Goal: Task Accomplishment & Management: Manage account settings

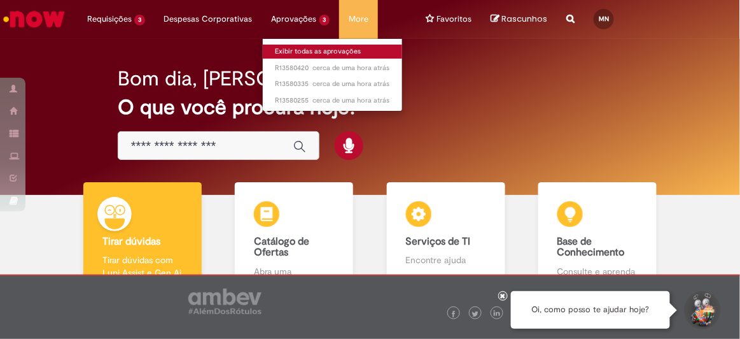
click at [291, 51] on link "Exibir todas as aprovações" at bounding box center [333, 52] width 140 height 14
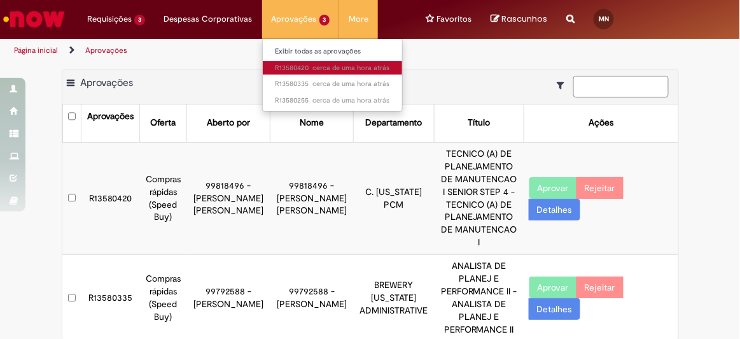
click at [290, 64] on span "cerca de [PERSON_NAME] atrás cerca de [PERSON_NAME] atrás R13580420" at bounding box center [333, 68] width 115 height 10
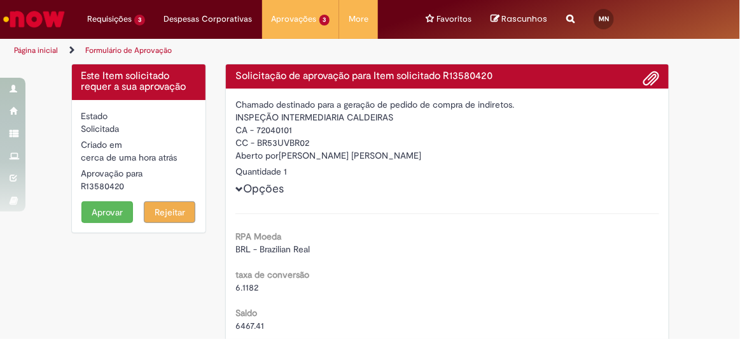
click at [111, 185] on div "R13580420" at bounding box center [138, 185] width 115 height 13
copy div "R13580420"
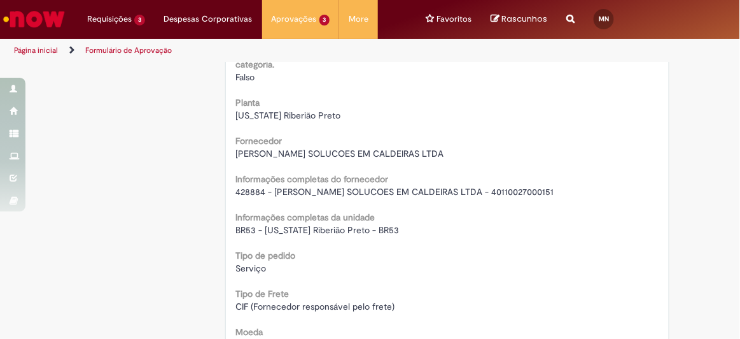
scroll to position [1050, 0]
click at [328, 186] on span "428884 - [PERSON_NAME] SOLUCOES EM CALDEIRAS LTDA - 40110027000151" at bounding box center [394, 191] width 318 height 11
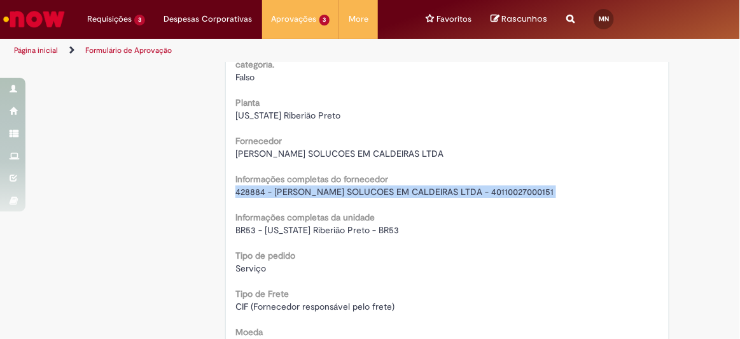
click at [328, 186] on span "428884 - [PERSON_NAME] SOLUCOES EM CALDEIRAS LTDA - 40110027000151" at bounding box center [394, 191] width 318 height 11
copy div "428884 - [PERSON_NAME] SOLUCOES EM CALDEIRAS LTDA - 40110027000151"
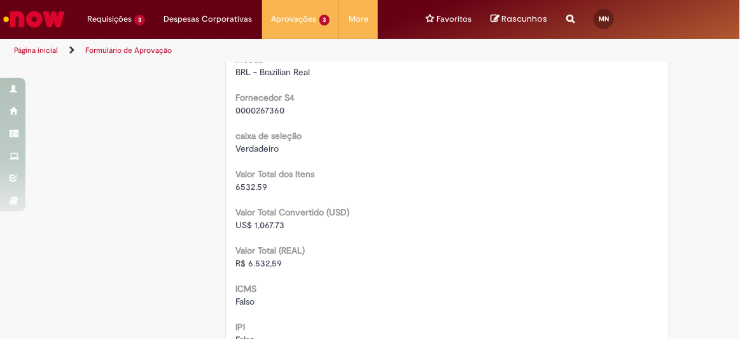
scroll to position [1323, 0]
click at [253, 259] on span "R$ 6.532,59" at bounding box center [258, 261] width 46 height 11
copy span "6.532,59"
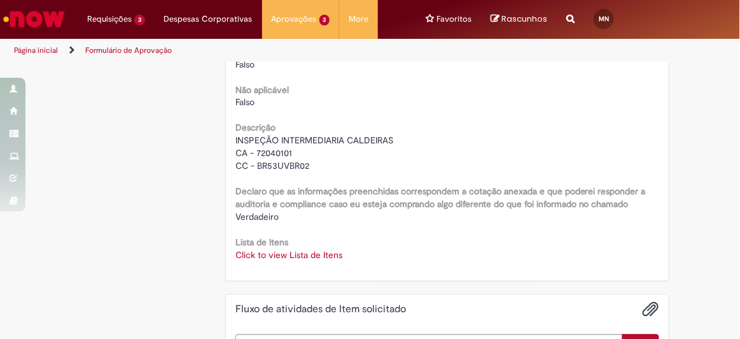
scroll to position [1730, 0]
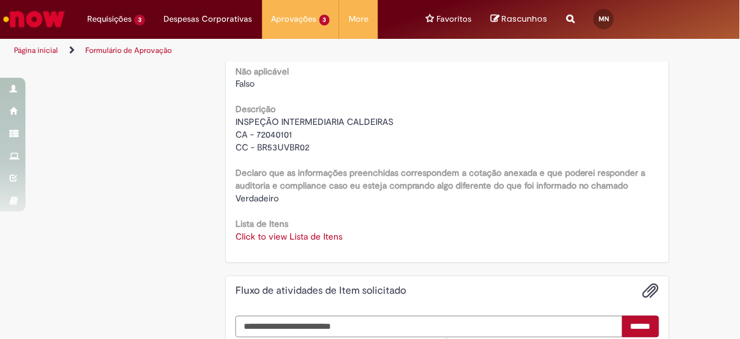
click at [302, 231] on link "Click to view Lista de Itens" at bounding box center [288, 236] width 107 height 11
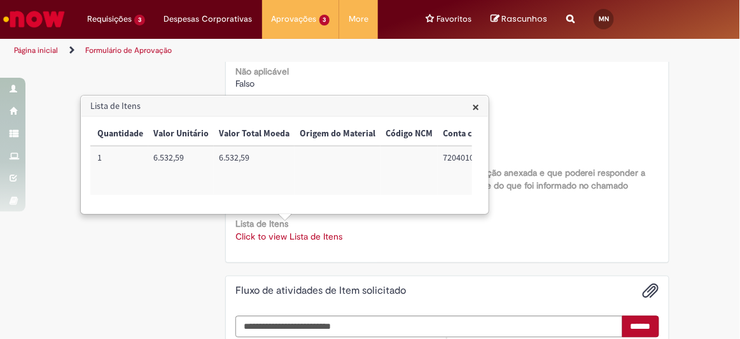
scroll to position [0, 537]
click at [256, 157] on td "72040101" at bounding box center [267, 170] width 67 height 49
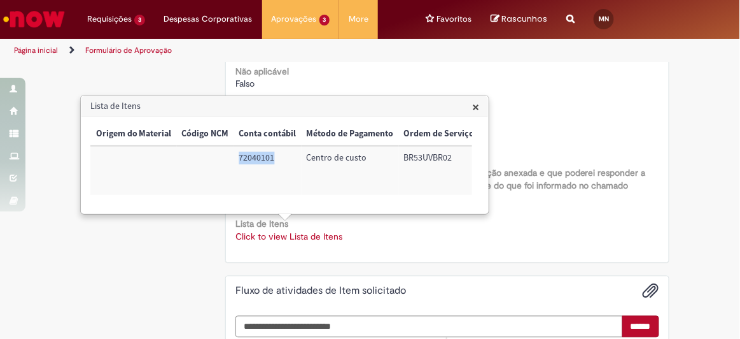
click at [256, 157] on td "72040101" at bounding box center [267, 170] width 67 height 49
copy td "72040101"
click at [430, 162] on td "BR53UVBR02" at bounding box center [439, 170] width 81 height 49
copy td "BR53UVBR02"
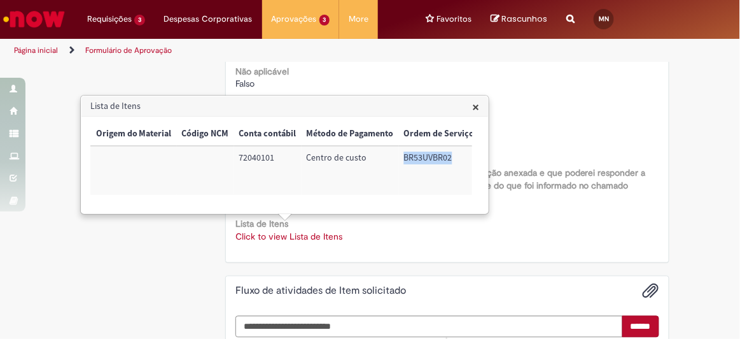
click at [473, 107] on span "×" at bounding box center [475, 106] width 7 height 17
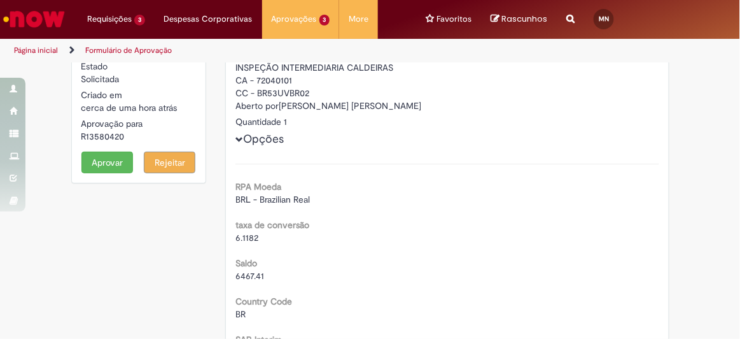
scroll to position [0, 0]
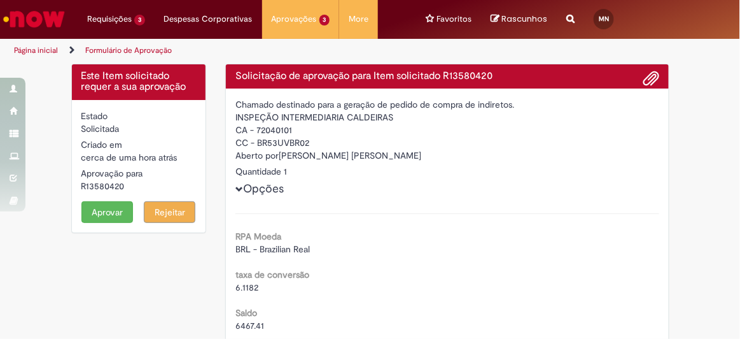
click at [110, 206] on button "Aprovar" at bounding box center [107, 212] width 52 height 22
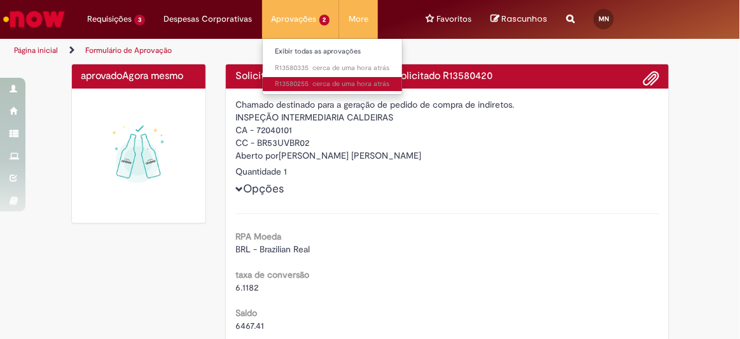
click at [298, 79] on span "cerca de [PERSON_NAME] atrás cerca de [PERSON_NAME] atrás R13580255" at bounding box center [333, 84] width 115 height 10
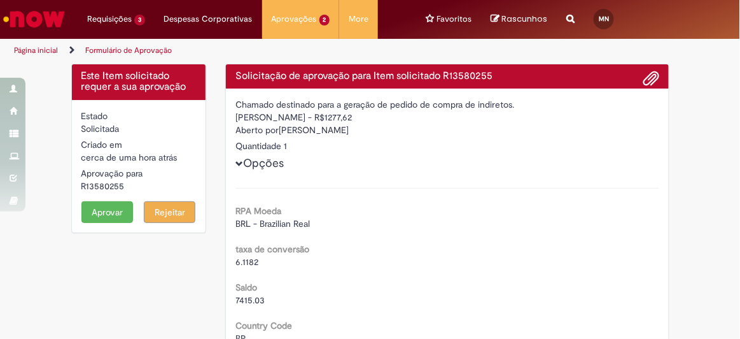
click at [111, 187] on div "R13580255" at bounding box center [138, 185] width 115 height 13
copy div "R13580255"
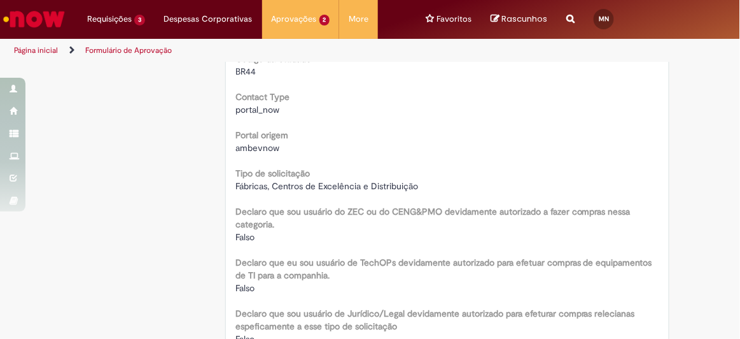
scroll to position [890, 0]
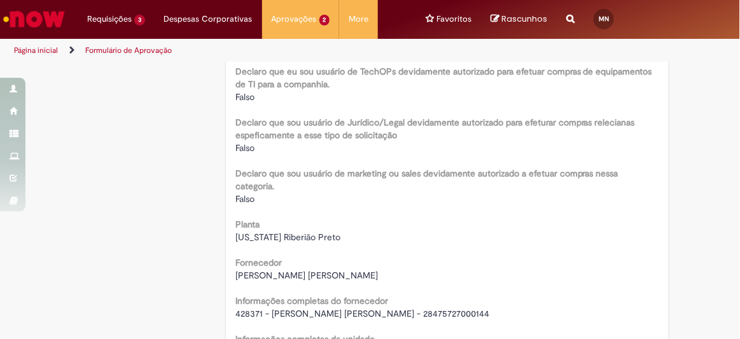
click at [290, 311] on span "428371 - [PERSON_NAME] [PERSON_NAME] - 28475727000144" at bounding box center [362, 312] width 254 height 11
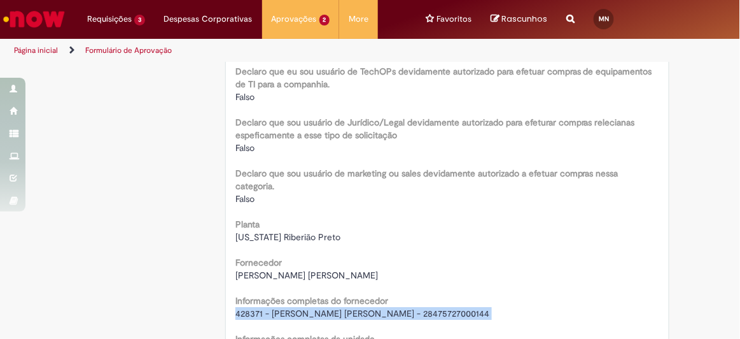
click at [290, 311] on span "428371 - [PERSON_NAME] [PERSON_NAME] - 28475727000144" at bounding box center [362, 312] width 254 height 11
copy div "428371 - [PERSON_NAME] [PERSON_NAME] - 28475727000144"
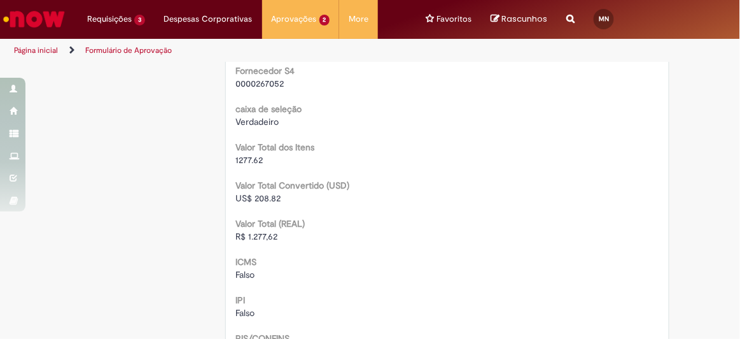
scroll to position [1312, 0]
click at [261, 230] on span "R$ 1.277,62" at bounding box center [256, 235] width 42 height 11
copy span "1.277,62"
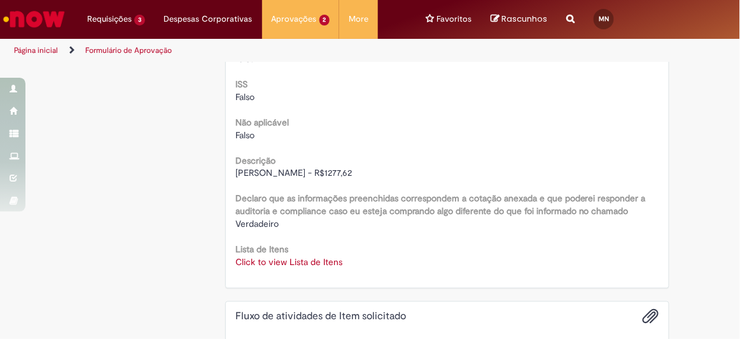
scroll to position [1660, 0]
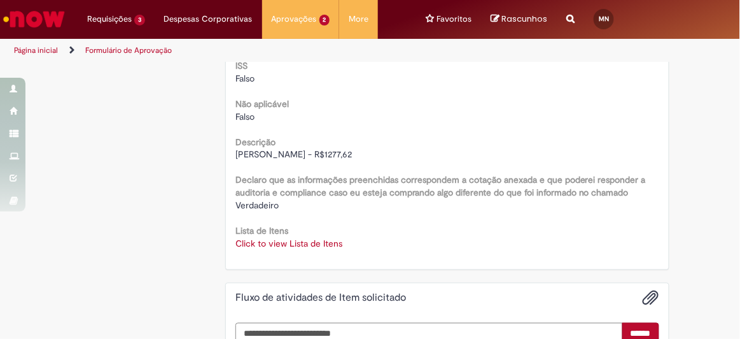
click at [297, 244] on link "Click to view Lista de Itens" at bounding box center [288, 243] width 107 height 11
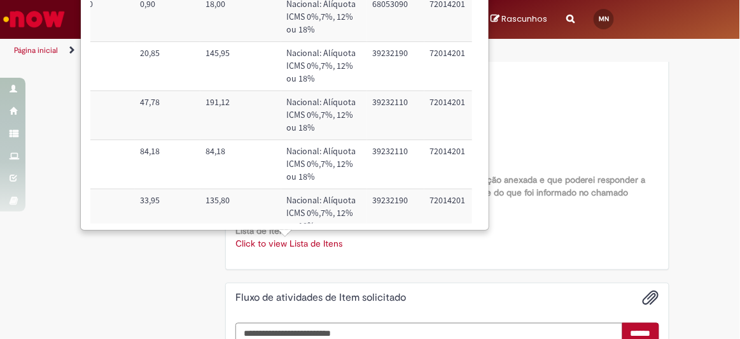
scroll to position [0, 526]
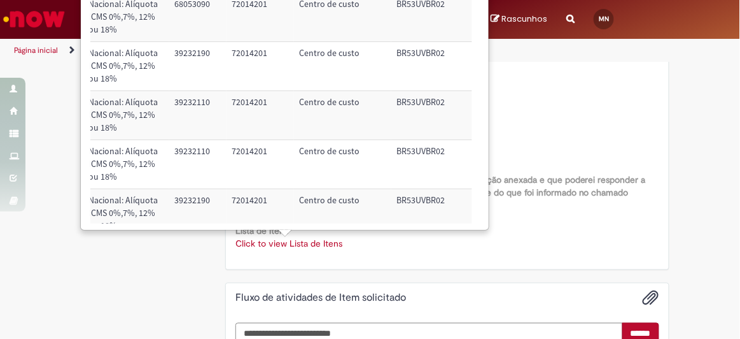
click at [246, 148] on td "72014201" at bounding box center [260, 164] width 67 height 49
copy td "72014201"
click at [405, 148] on td "BR53UVBR02" at bounding box center [431, 164] width 81 height 49
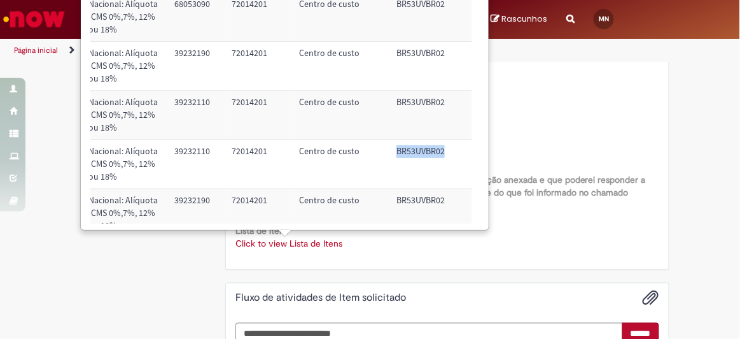
copy td "BR53UVBR02"
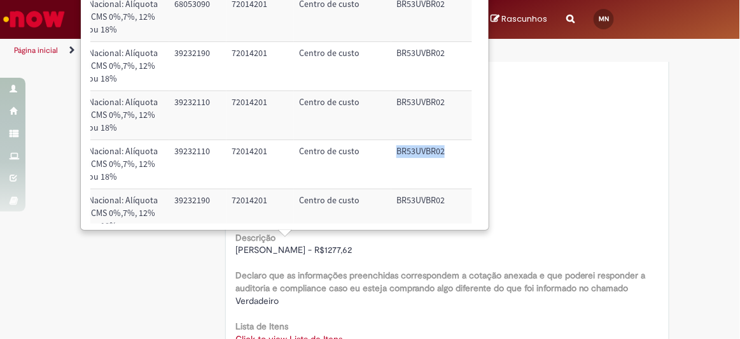
scroll to position [1519, 0]
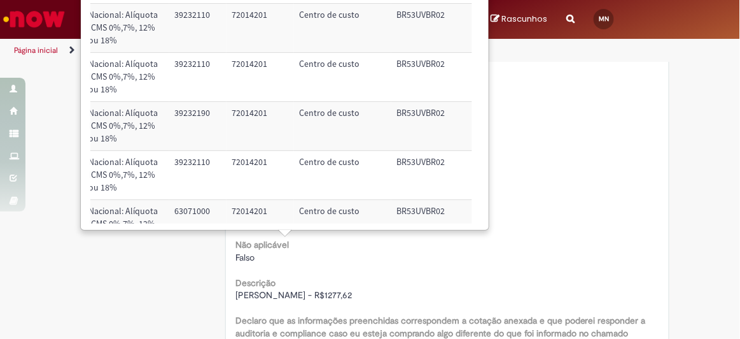
scroll to position [0, 526]
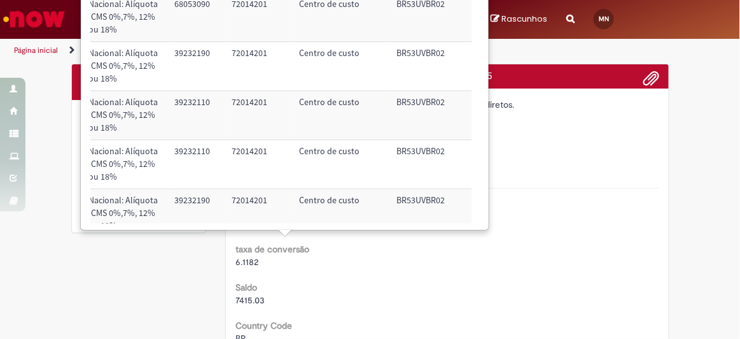
click at [479, 16] on div "× Trigger Tipo de Pedido = Material Código SAP Material / Serviço Descrição Qua…" at bounding box center [284, 96] width 407 height 266
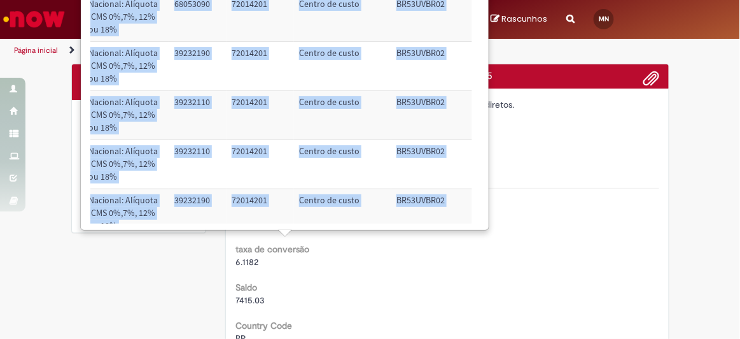
click at [479, 16] on div "× Trigger Tipo de Pedido = Material Código SAP Material / Serviço Descrição Qua…" at bounding box center [284, 96] width 407 height 266
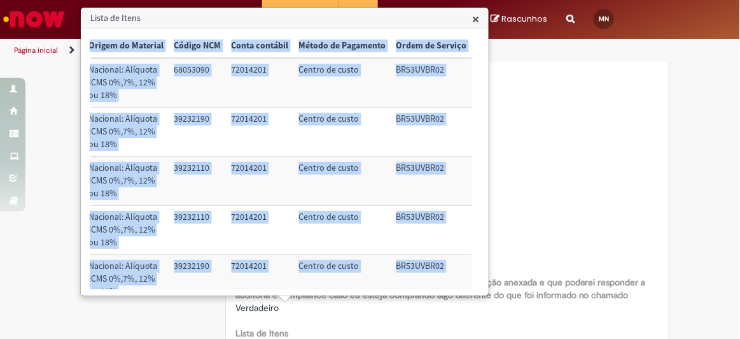
scroll to position [1557, 0]
click at [477, 17] on span "×" at bounding box center [475, 18] width 7 height 17
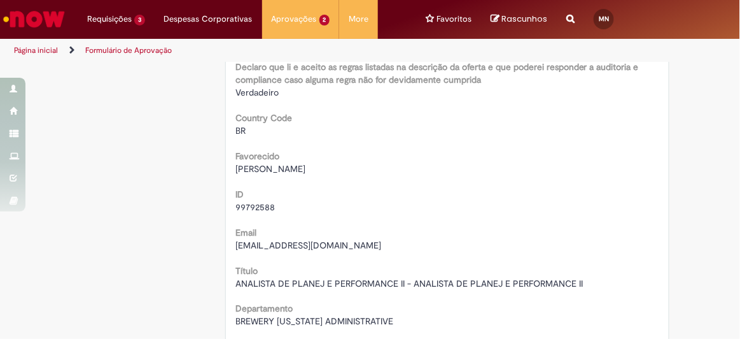
scroll to position [0, 0]
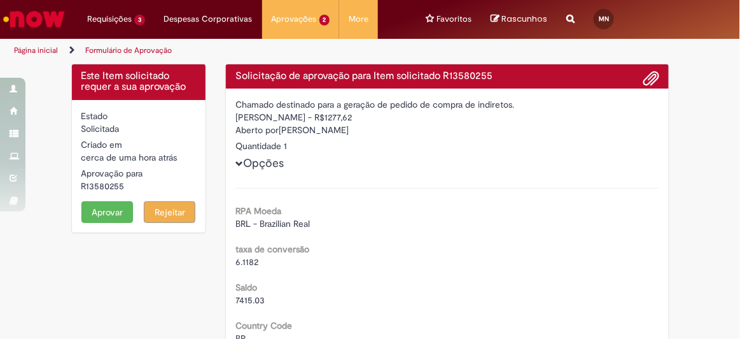
click at [106, 214] on button "Aprovar" at bounding box center [107, 212] width 52 height 22
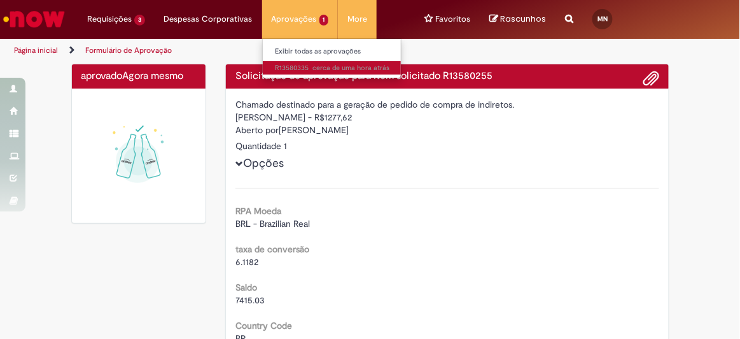
click at [286, 68] on span "cerca de [PERSON_NAME] atrás cerca de [PERSON_NAME] atrás R13580335" at bounding box center [333, 68] width 115 height 10
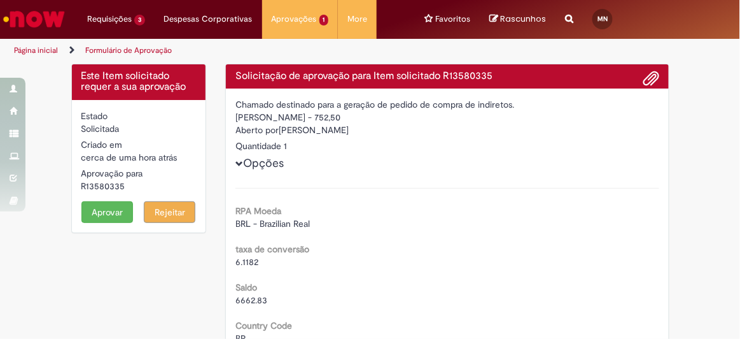
click at [97, 187] on div "R13580335" at bounding box center [138, 185] width 115 height 13
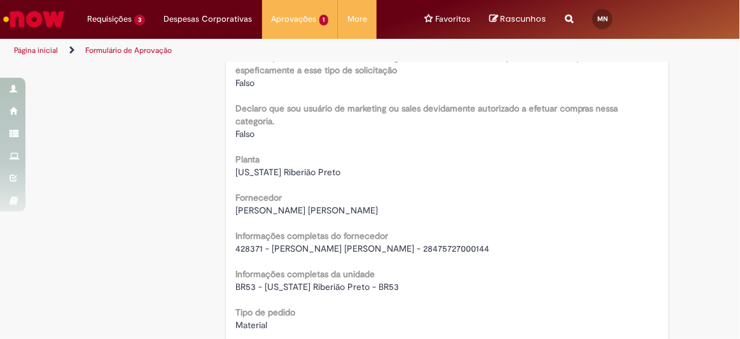
scroll to position [960, 0]
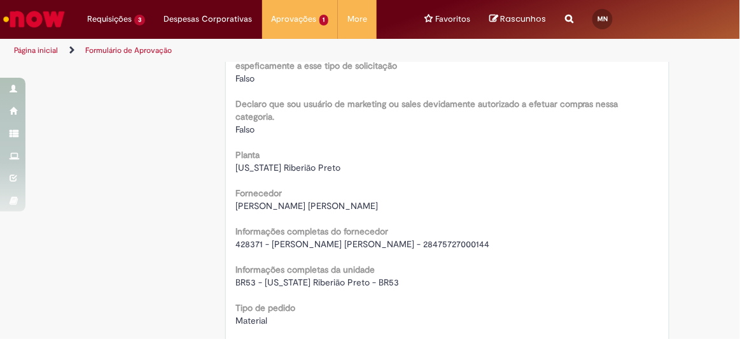
click at [290, 242] on span "428371 - [PERSON_NAME] [PERSON_NAME] - 28475727000144" at bounding box center [362, 243] width 254 height 11
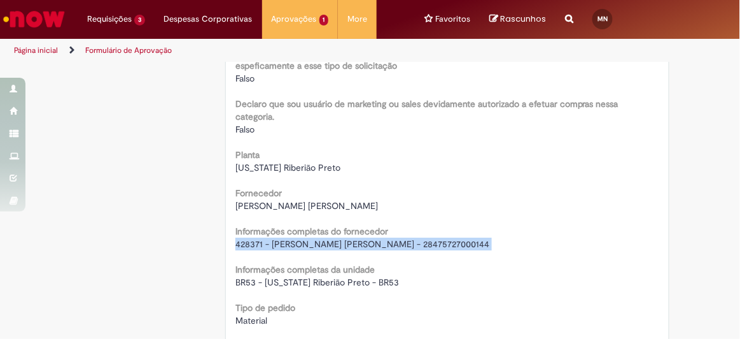
click at [290, 242] on span "428371 - [PERSON_NAME] [PERSON_NAME] - 28475727000144" at bounding box center [362, 243] width 254 height 11
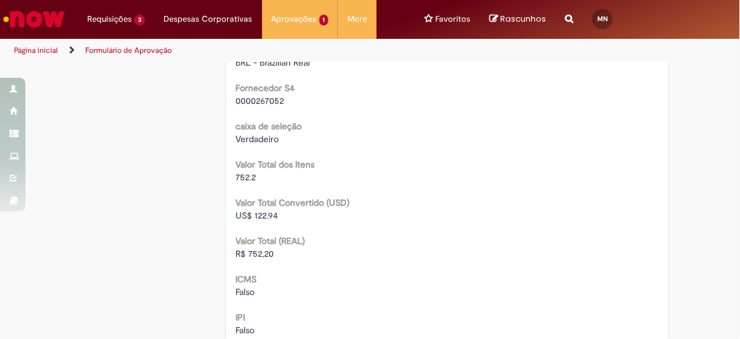
scroll to position [1294, 0]
click at [250, 251] on span "R$ 752,20" at bounding box center [254, 252] width 38 height 11
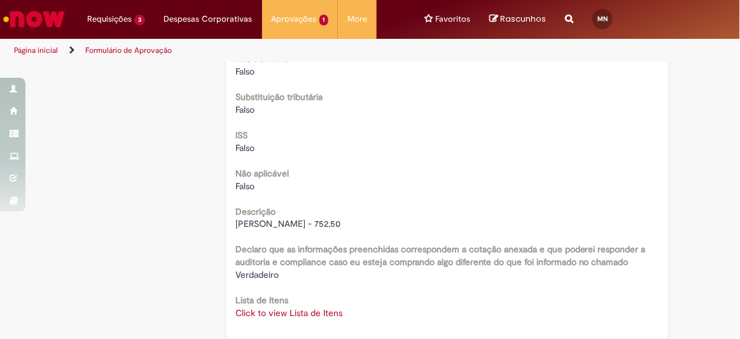
scroll to position [1590, 0]
click at [291, 311] on link "Click to view Lista de Itens" at bounding box center [288, 313] width 107 height 11
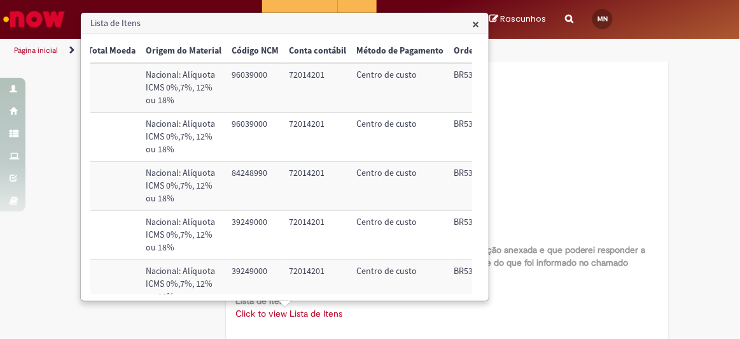
scroll to position [0, 526]
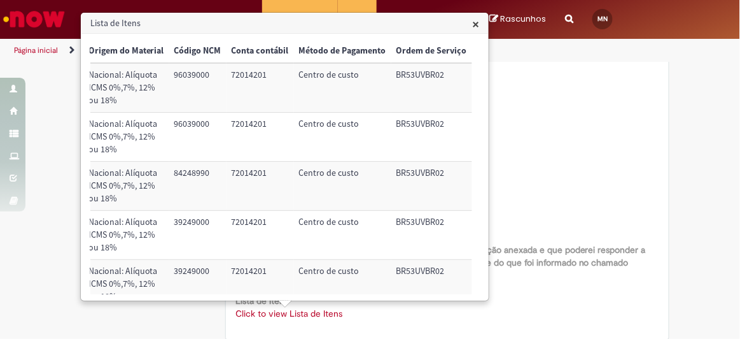
click at [251, 172] on td "72014201" at bounding box center [260, 186] width 67 height 49
click at [408, 174] on td "BR53UVBR02" at bounding box center [431, 186] width 81 height 49
click at [472, 20] on span "×" at bounding box center [475, 23] width 7 height 17
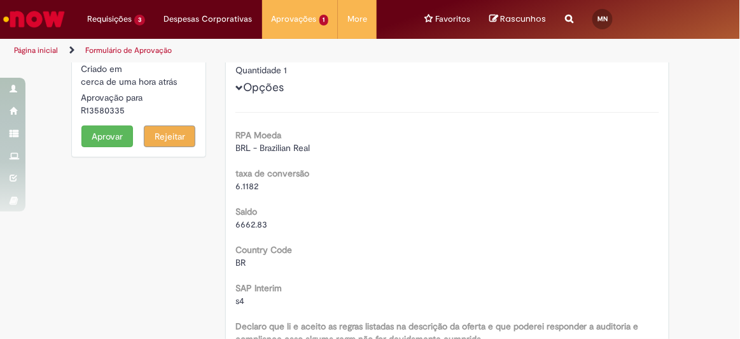
scroll to position [0, 0]
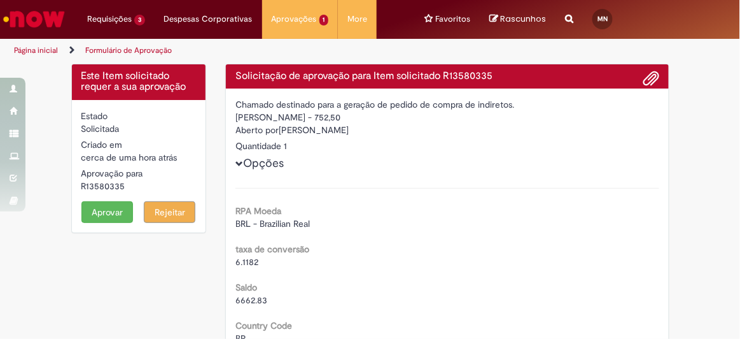
click at [99, 207] on button "Aprovar" at bounding box center [107, 212] width 52 height 22
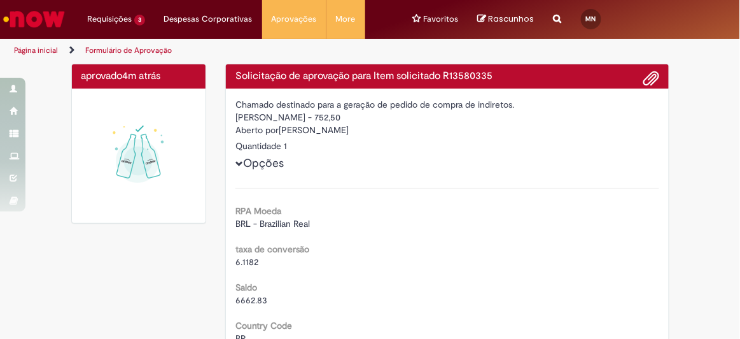
click at [39, 28] on img "Ir para a Homepage" at bounding box center [34, 18] width 66 height 25
